Goal: Transaction & Acquisition: Purchase product/service

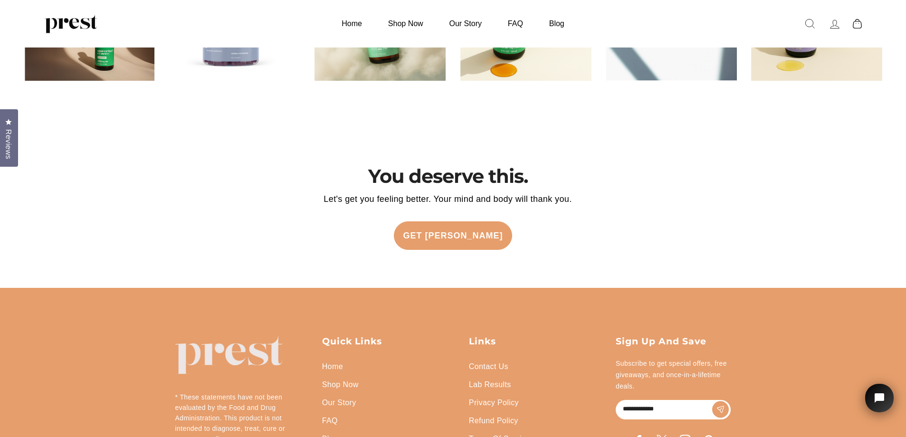
scroll to position [2261, 0]
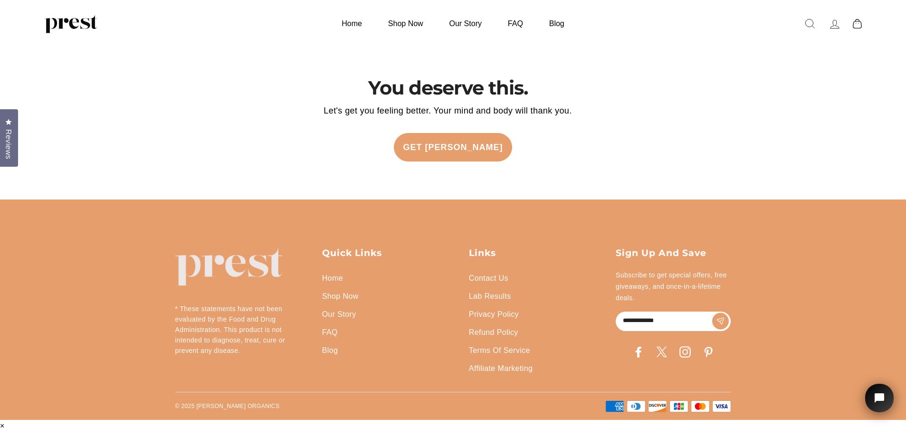
click at [500, 378] on link "Affiliate Marketing" at bounding box center [501, 369] width 64 height 18
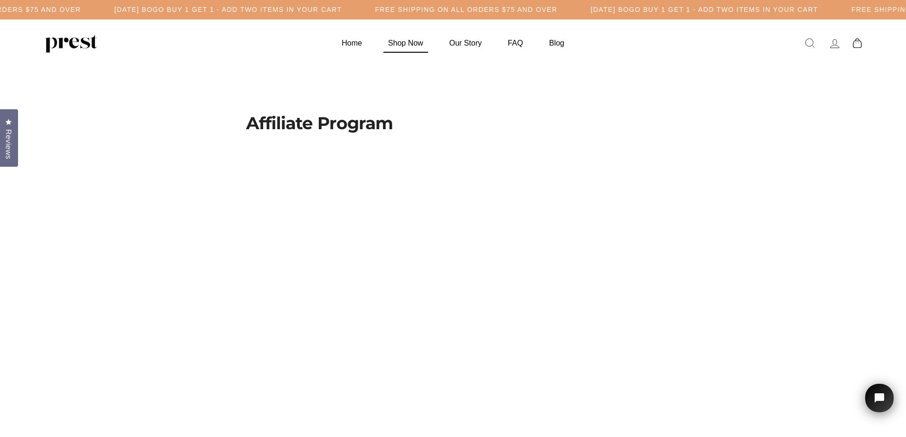
click at [405, 43] on link "Shop Now" at bounding box center [405, 43] width 59 height 19
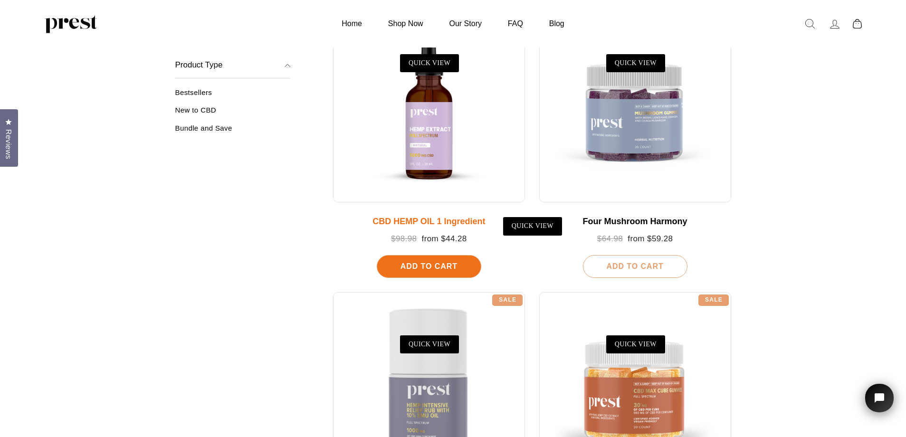
click at [455, 158] on div at bounding box center [429, 106] width 192 height 192
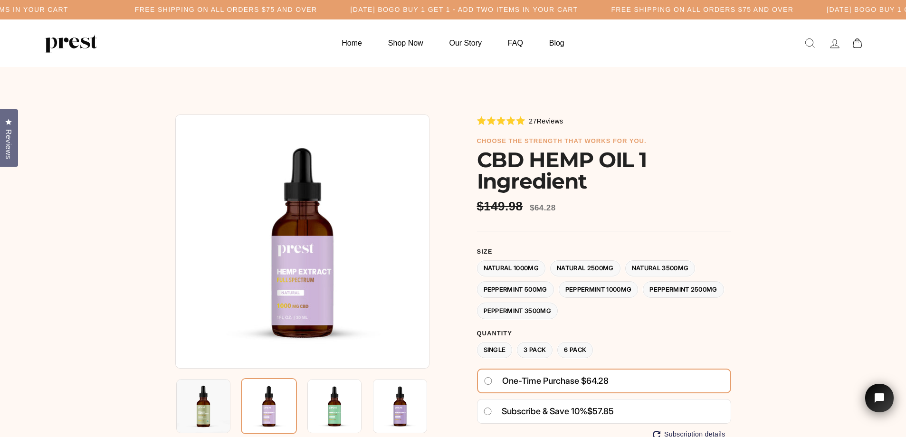
scroll to position [48, 0]
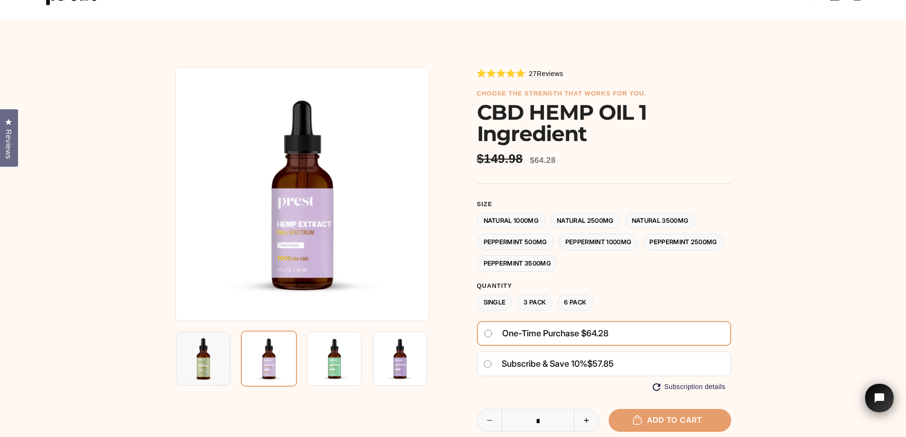
click at [558, 266] on label "Peppermint 3500MG" at bounding box center [517, 263] width 81 height 17
